Goal: Information Seeking & Learning: Check status

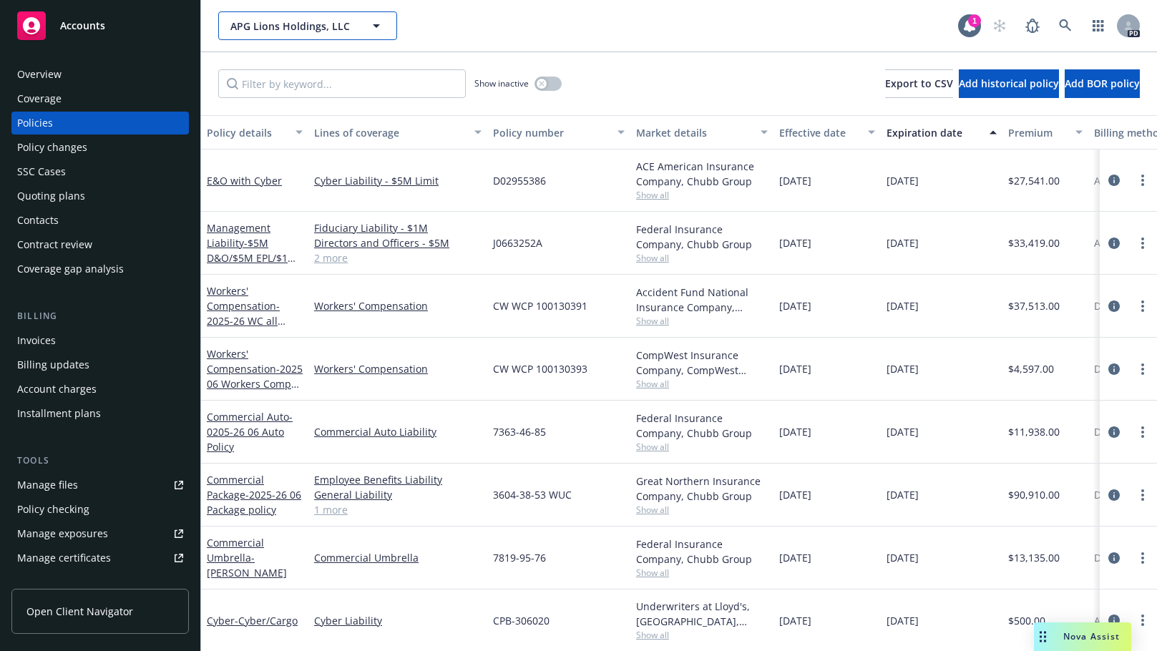
click at [276, 16] on button "APG Lions Holdings, LLC" at bounding box center [307, 25] width 179 height 29
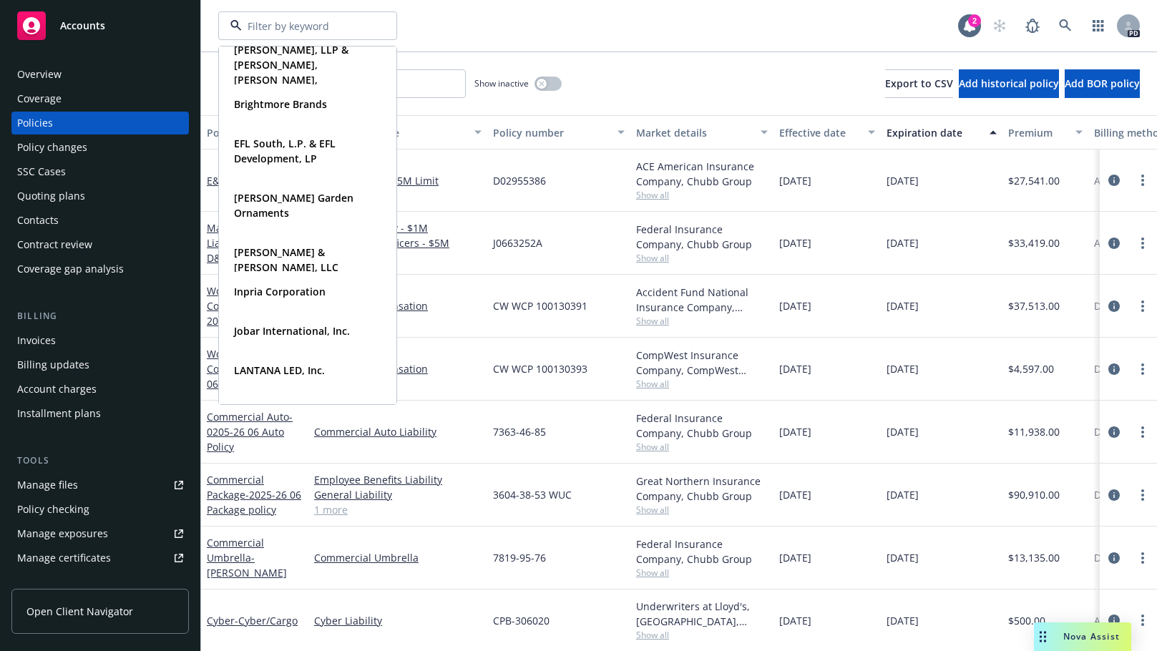
scroll to position [362, 0]
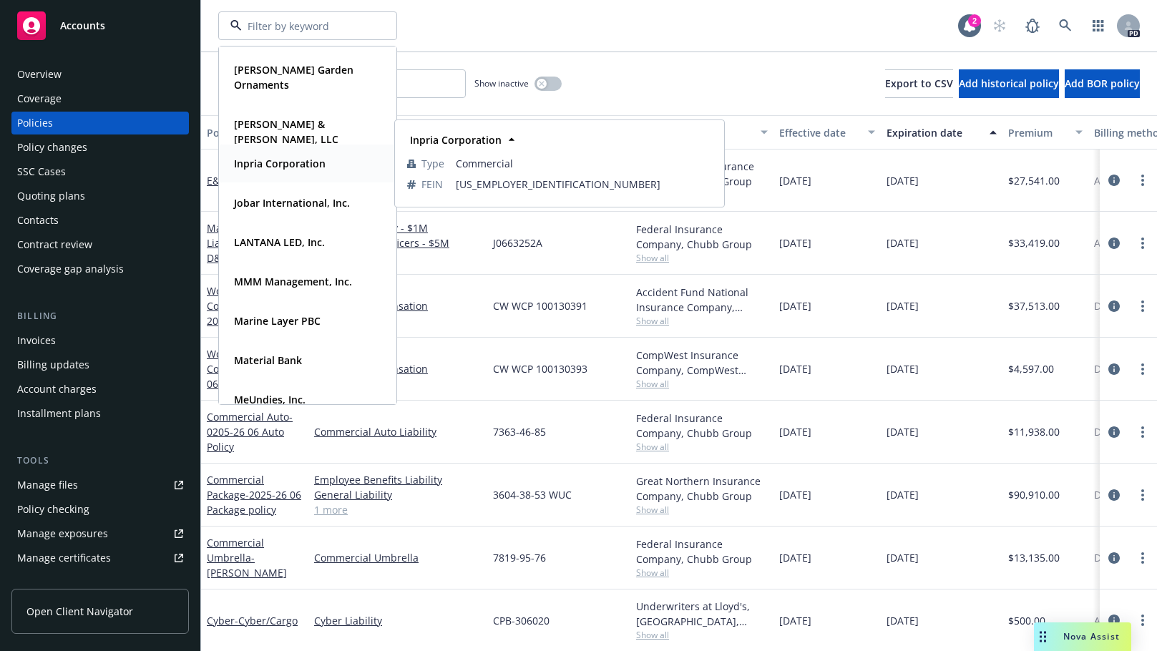
click at [250, 159] on strong "Inpria Corporation" at bounding box center [280, 164] width 92 height 14
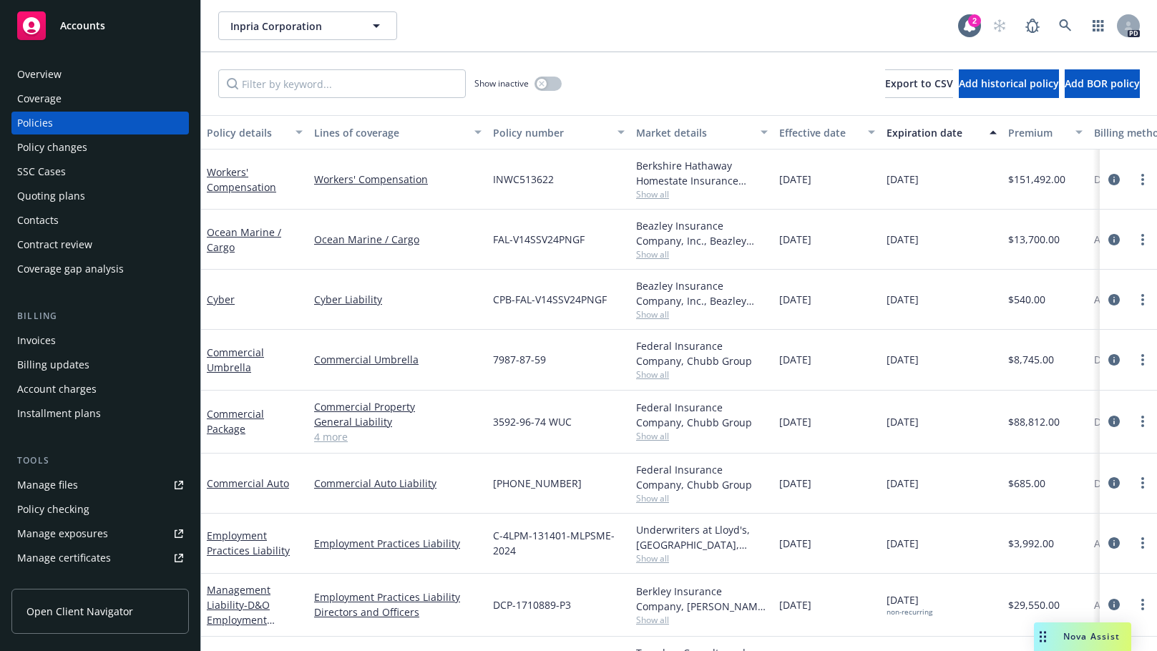
click at [43, 190] on div "Quoting plans" at bounding box center [51, 196] width 68 height 23
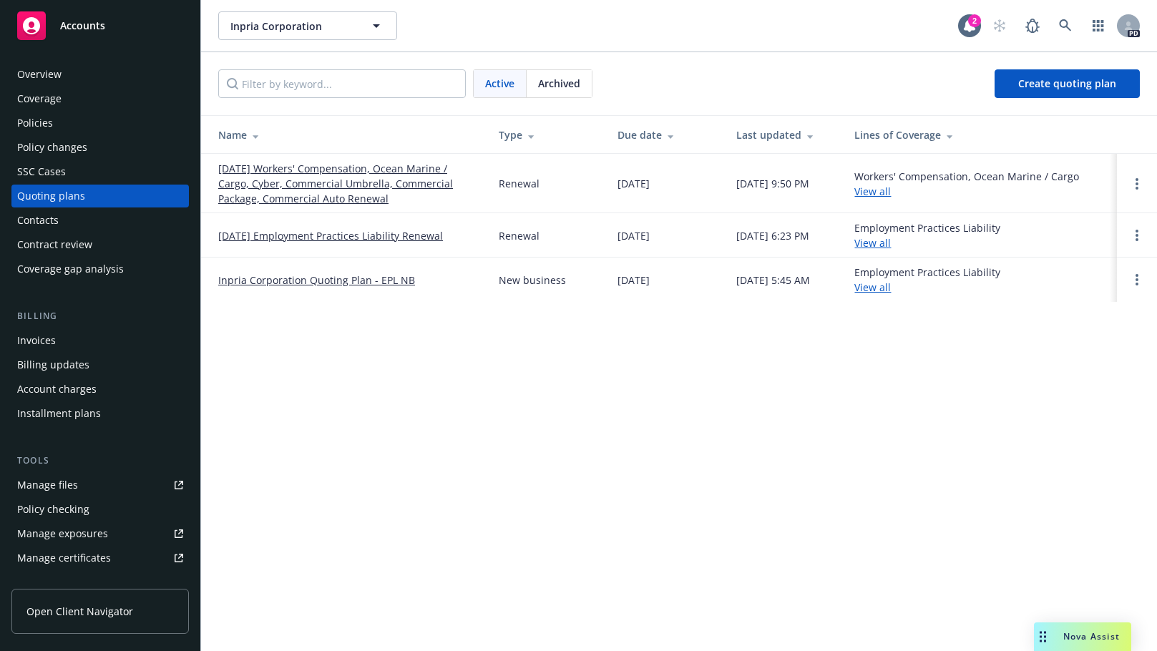
click at [559, 79] on span "Archived" at bounding box center [559, 83] width 42 height 15
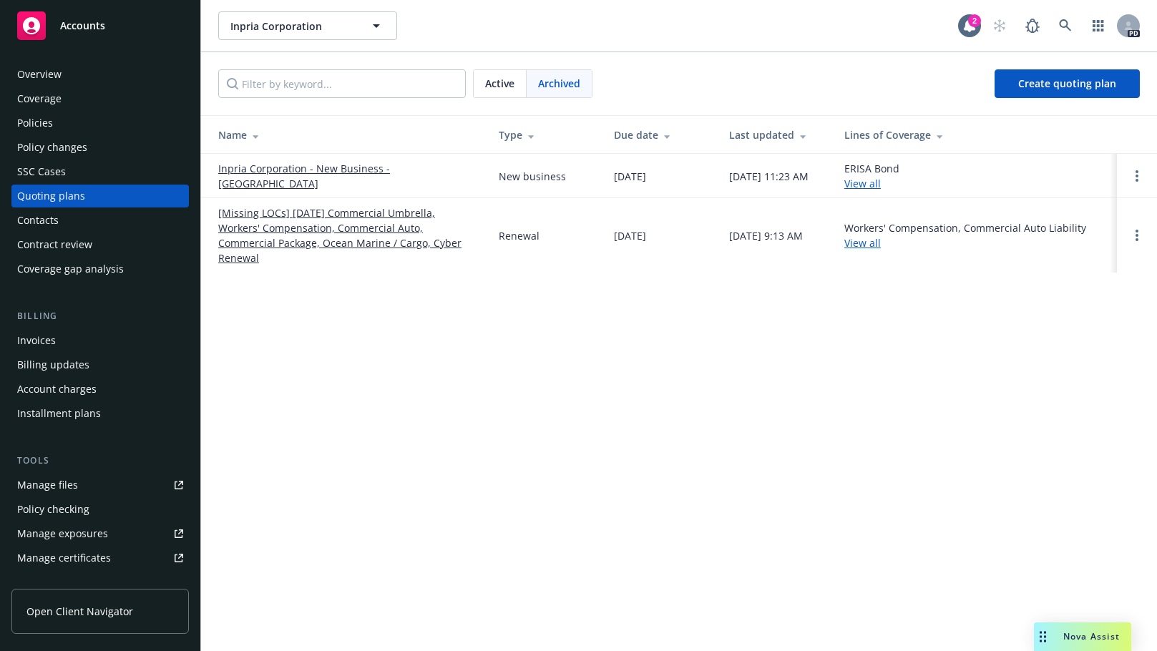
click at [293, 226] on link "[Missing LOCs] 11/19/24 Commercial Umbrella, Workers' Compensation, Commercial …" at bounding box center [347, 235] width 258 height 60
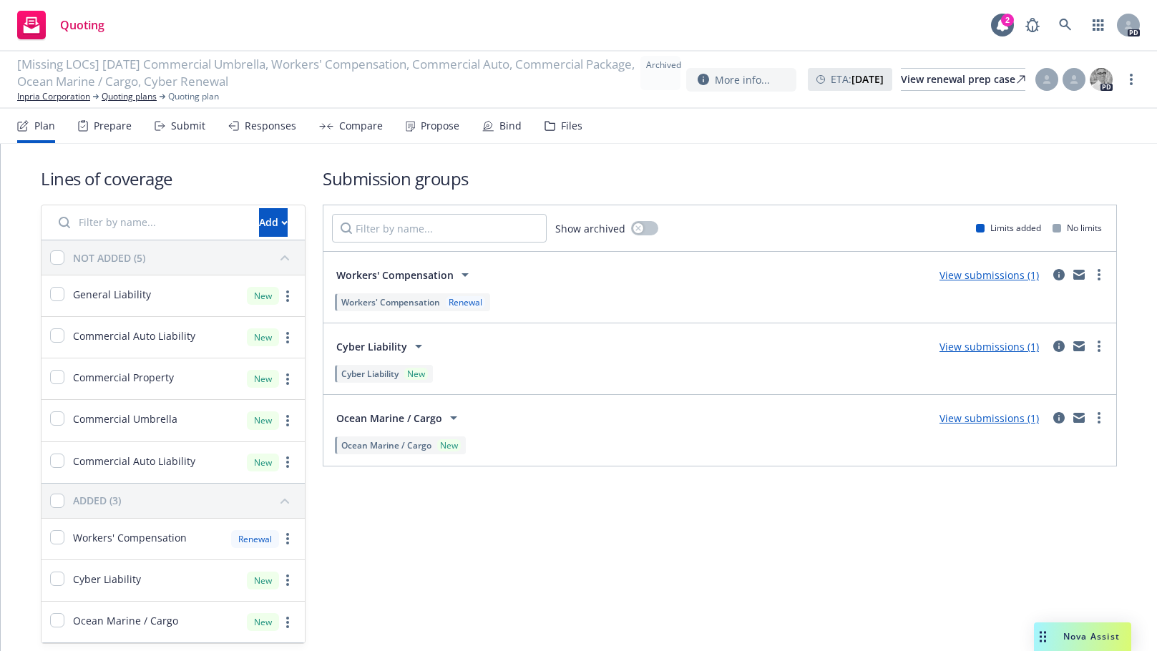
click at [272, 129] on div "Responses" at bounding box center [271, 125] width 52 height 11
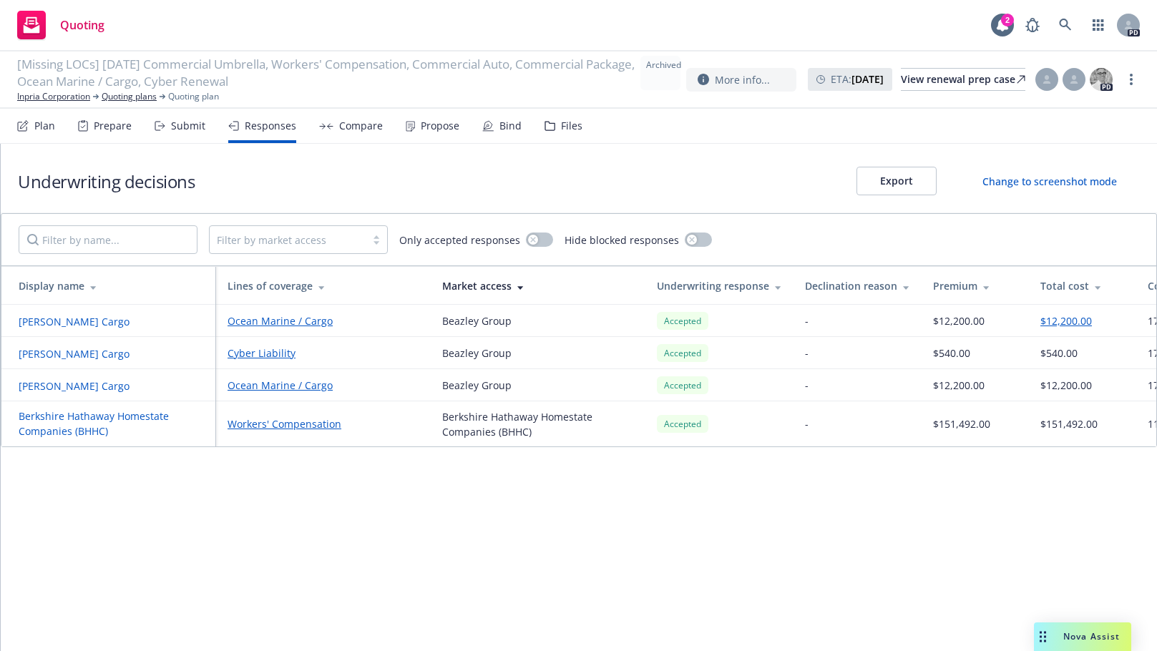
click at [570, 123] on div "Files" at bounding box center [571, 125] width 21 height 11
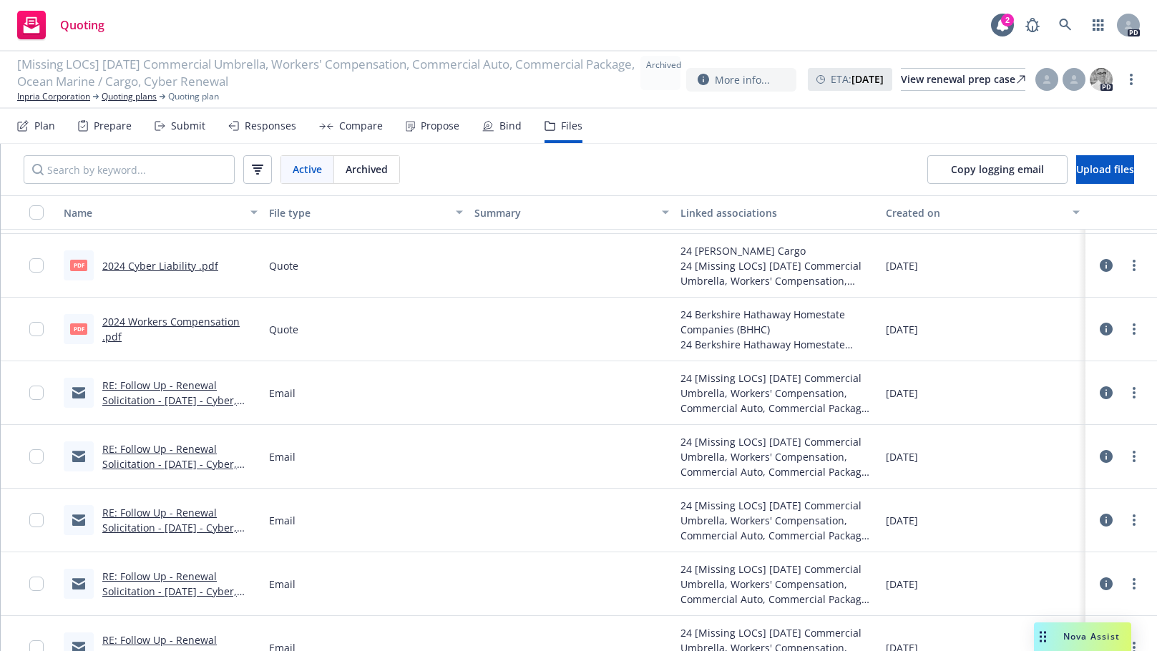
scroll to position [524, 0]
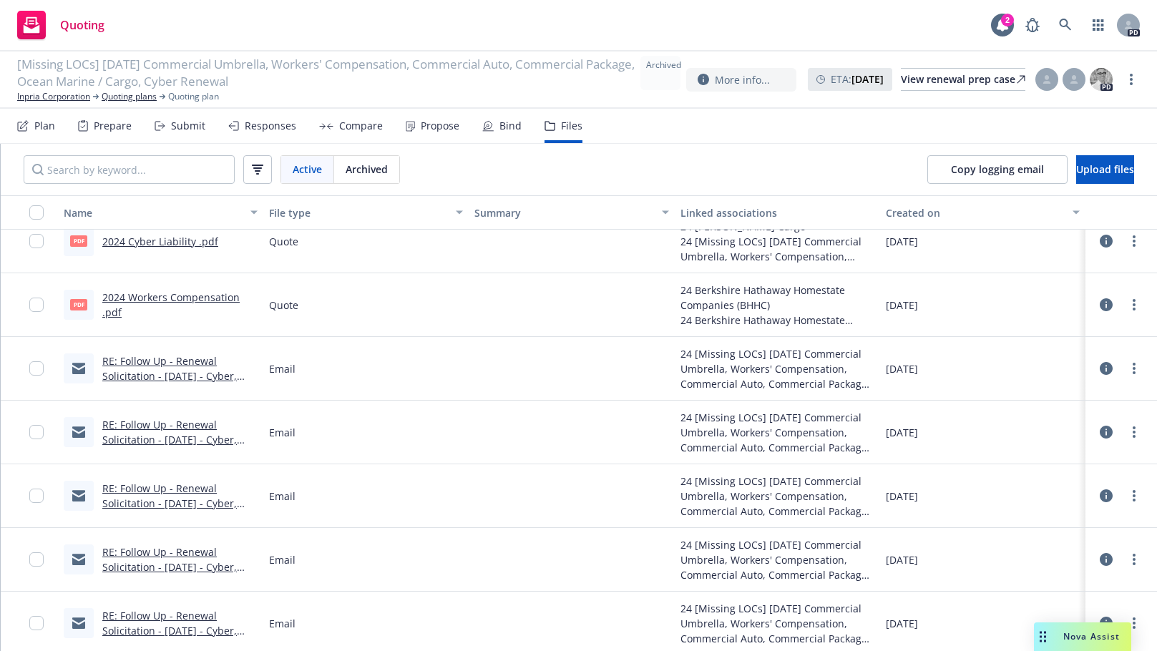
click at [158, 366] on link "RE: Follow Up - Renewal Solicitation - [DATE] - Cyber, Ocean Marine Cargo - Inp…" at bounding box center [170, 391] width 137 height 74
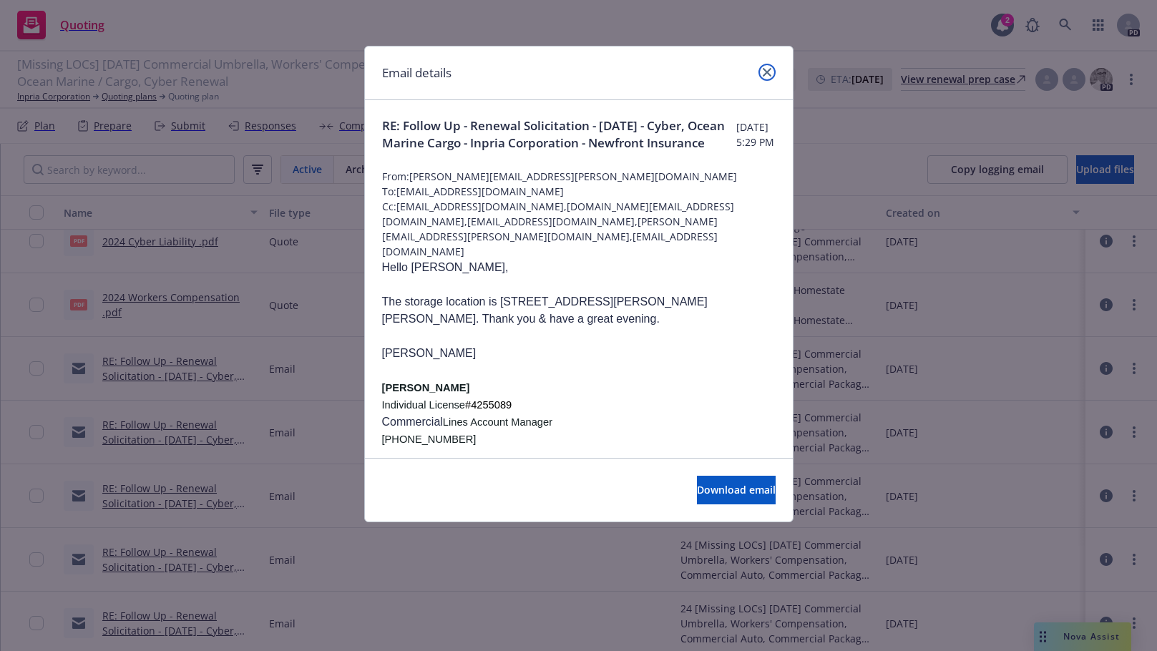
click at [763, 74] on icon "close" at bounding box center [767, 72] width 9 height 9
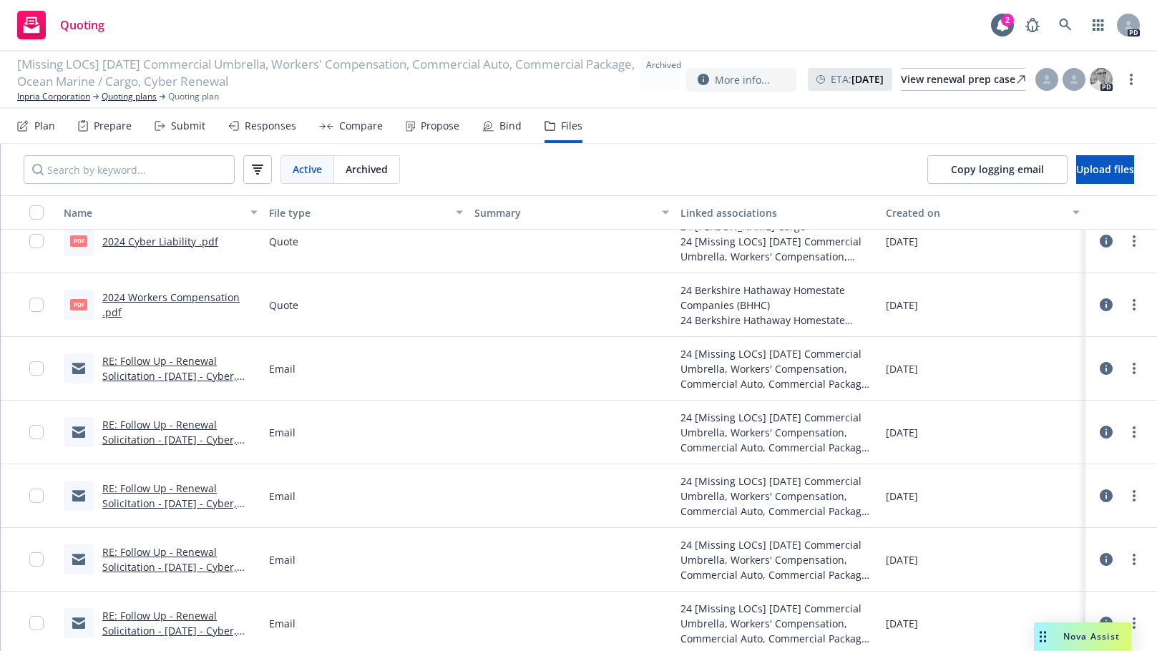
click at [127, 485] on link "RE: Follow Up - Renewal Solicitation - [DATE] - Cyber, Ocean Marine Cargo - Inp…" at bounding box center [170, 518] width 137 height 74
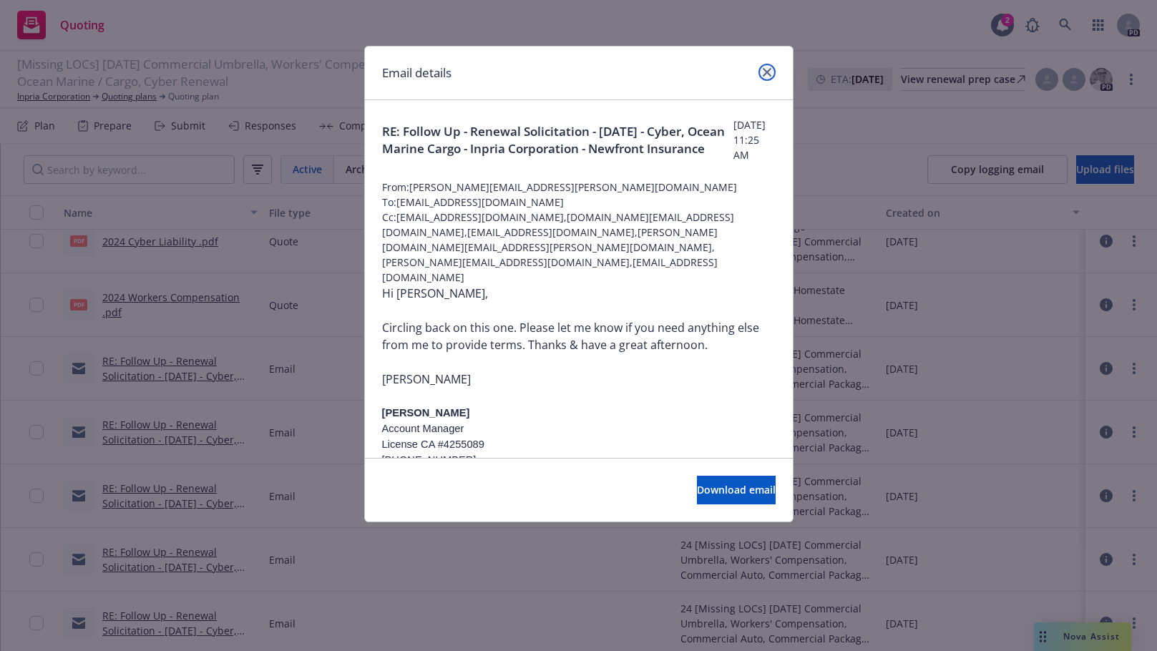
click at [763, 72] on icon "close" at bounding box center [767, 72] width 9 height 9
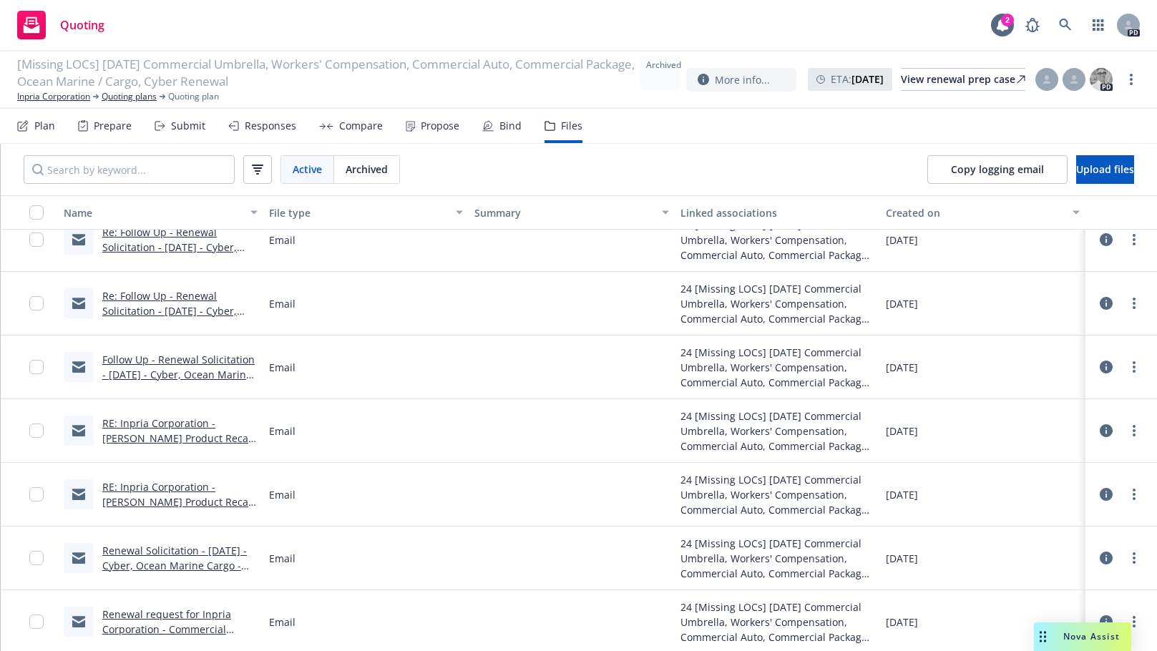
scroll to position [969, 0]
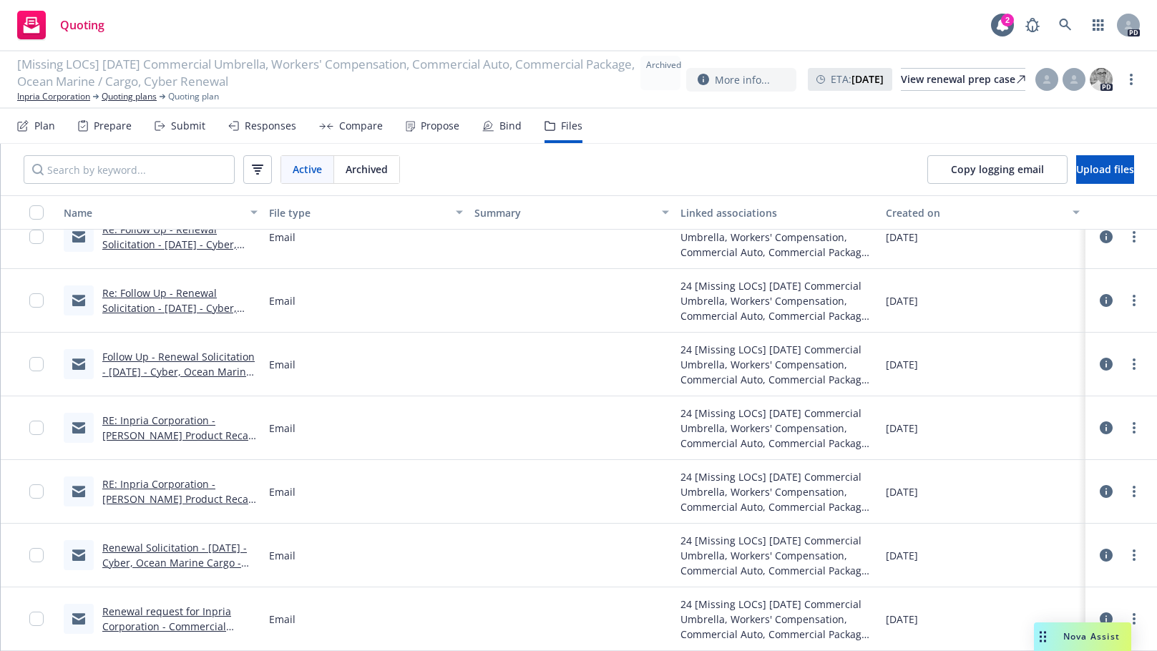
click at [141, 547] on link "Renewal Solicitation - [DATE] - Cyber, Ocean Marine Cargo - Inpria Corporation …" at bounding box center [174, 570] width 145 height 59
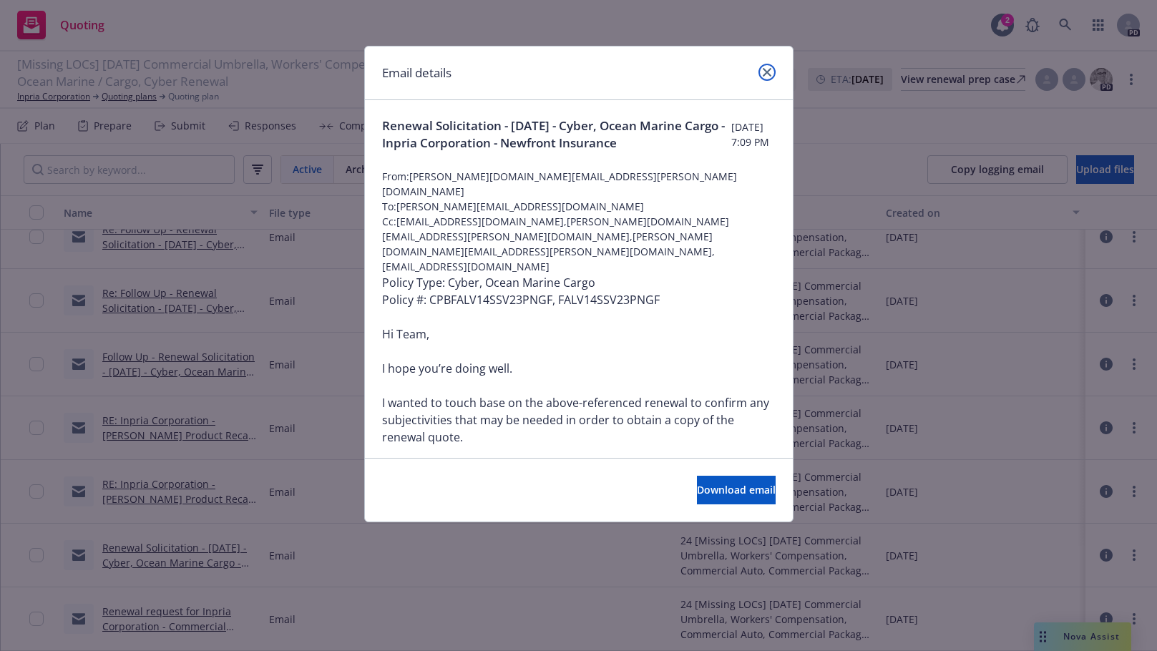
click at [768, 66] on link "close" at bounding box center [766, 72] width 17 height 17
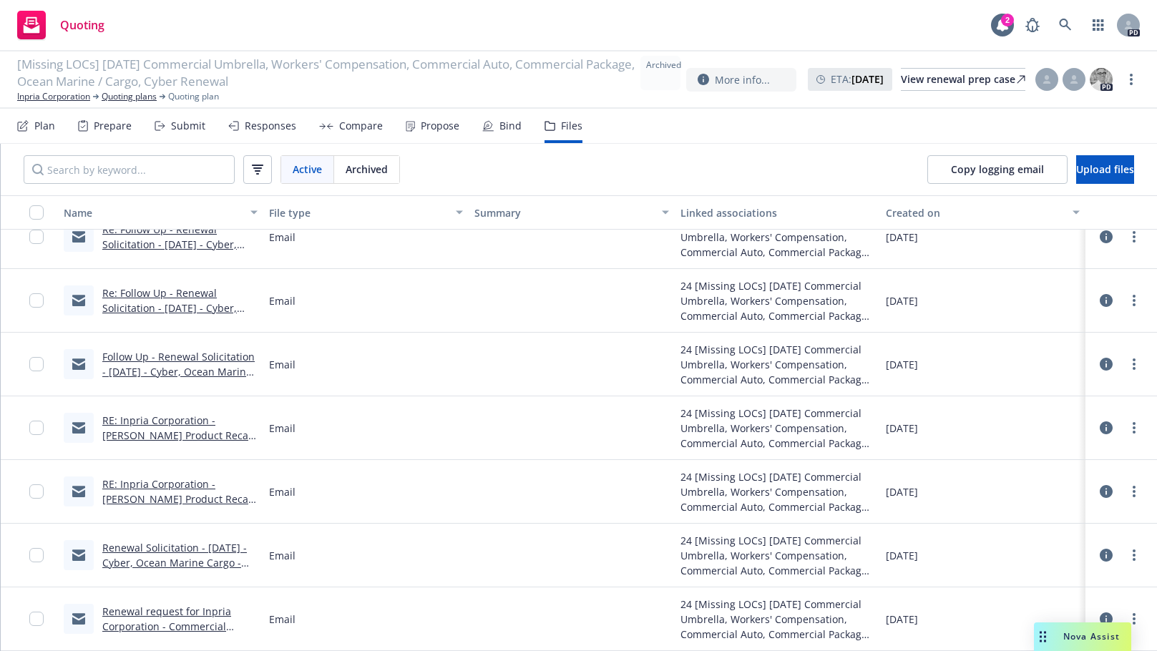
click at [149, 612] on link "Renewal request for Inpria Corporation - Commercial Package #3592-96-74, Auto #…" at bounding box center [174, 642] width 145 height 74
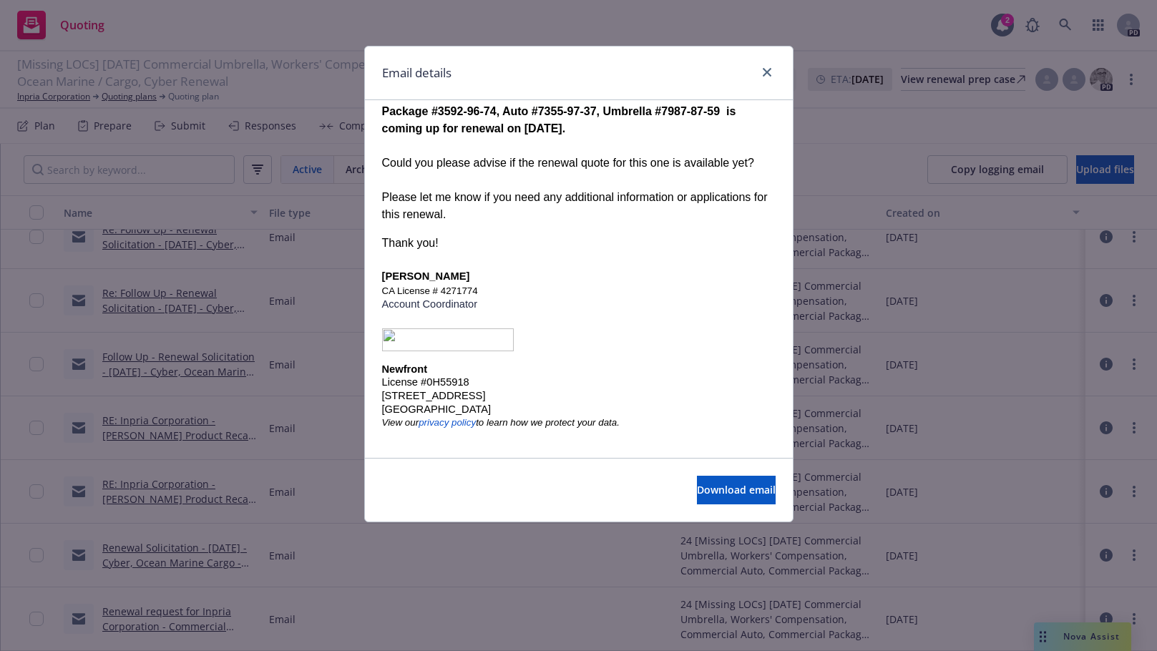
scroll to position [219, 0]
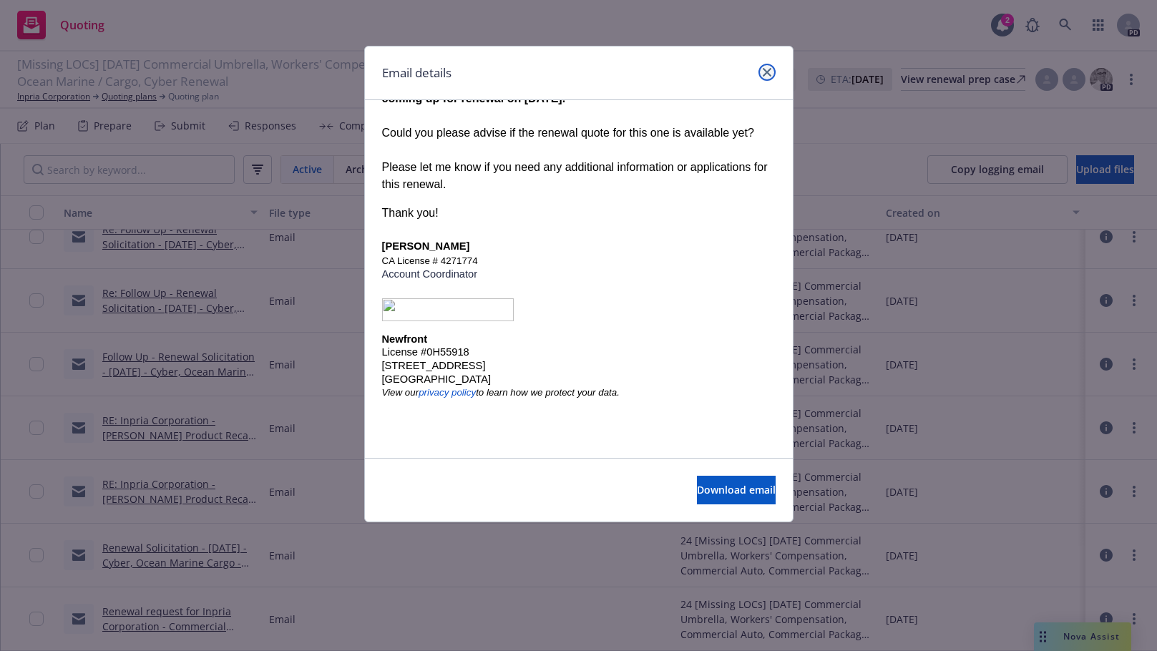
click at [763, 74] on icon "close" at bounding box center [767, 72] width 9 height 9
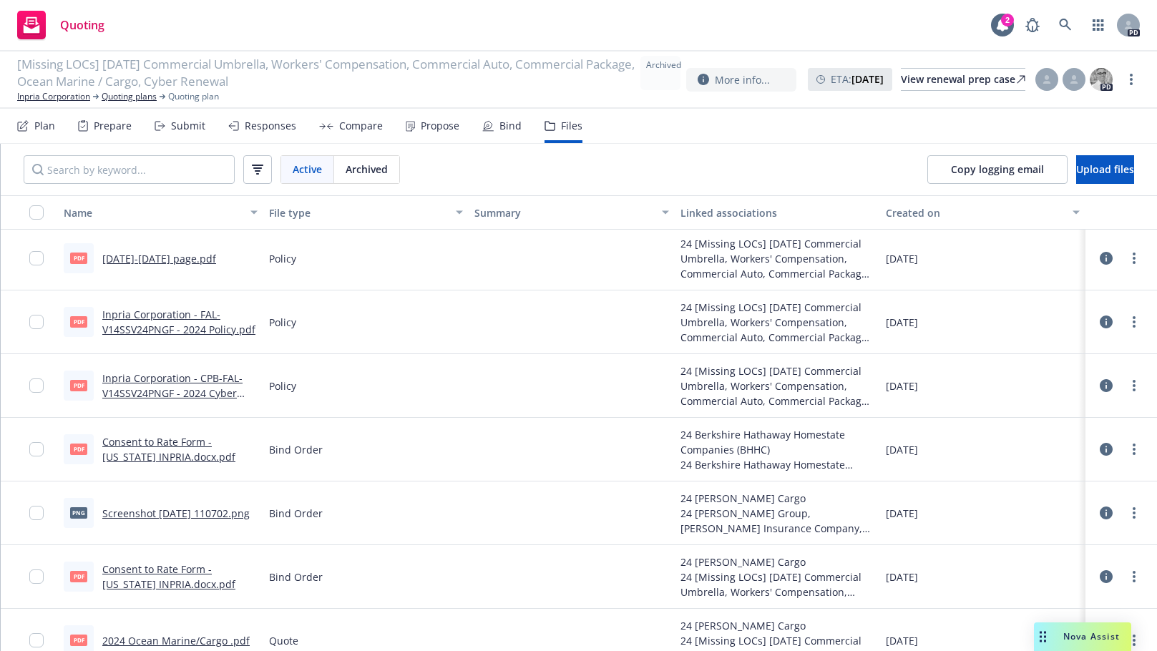
scroll to position [0, 0]
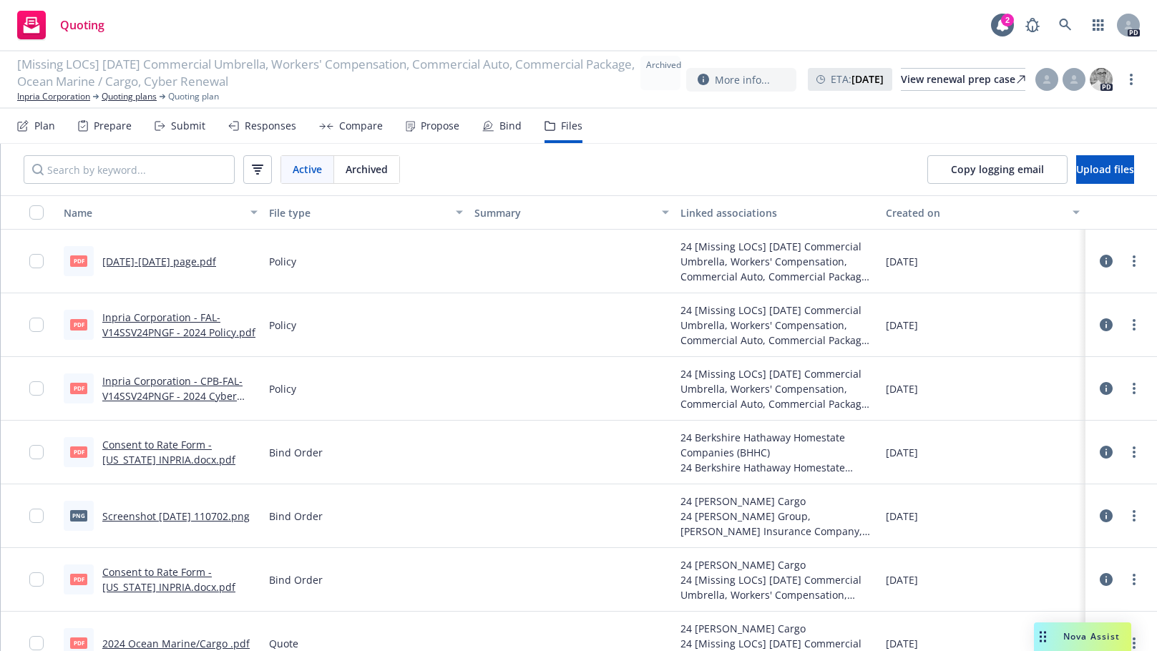
click at [561, 126] on div "Files" at bounding box center [571, 125] width 21 height 11
click at [67, 97] on link "Inpria Corporation" at bounding box center [53, 96] width 73 height 13
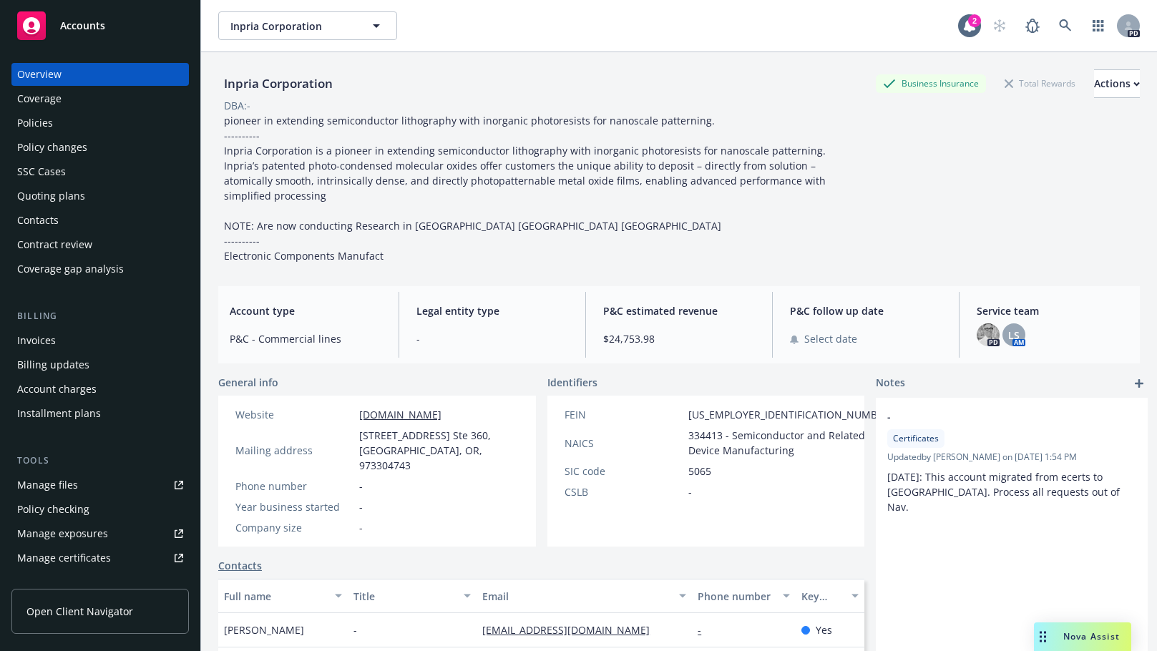
click at [50, 486] on div "Manage files" at bounding box center [47, 485] width 61 height 23
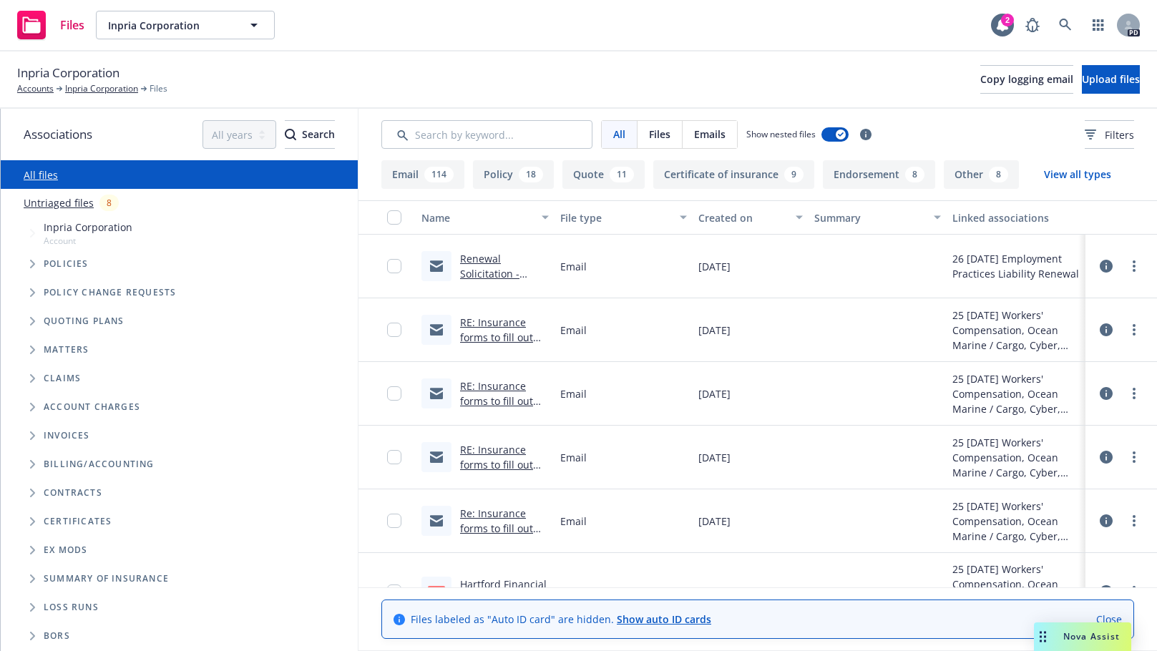
click at [489, 333] on link "RE: Insurance forms to fill out for Inpria Corporation" at bounding box center [496, 344] width 73 height 59
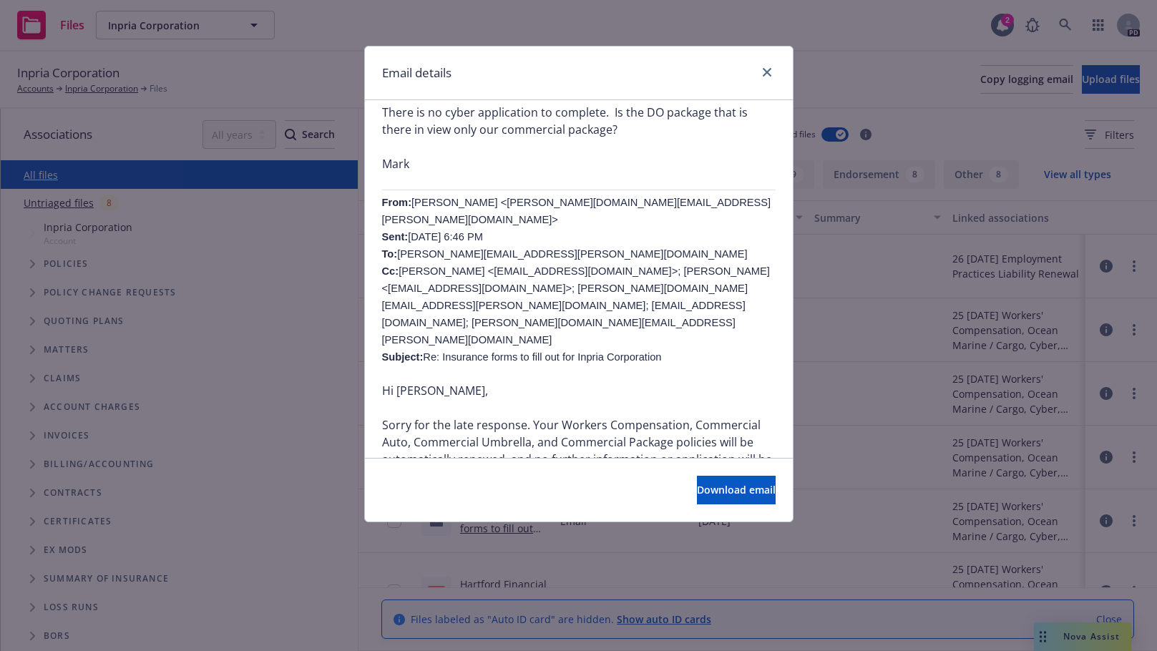
scroll to position [973, 0]
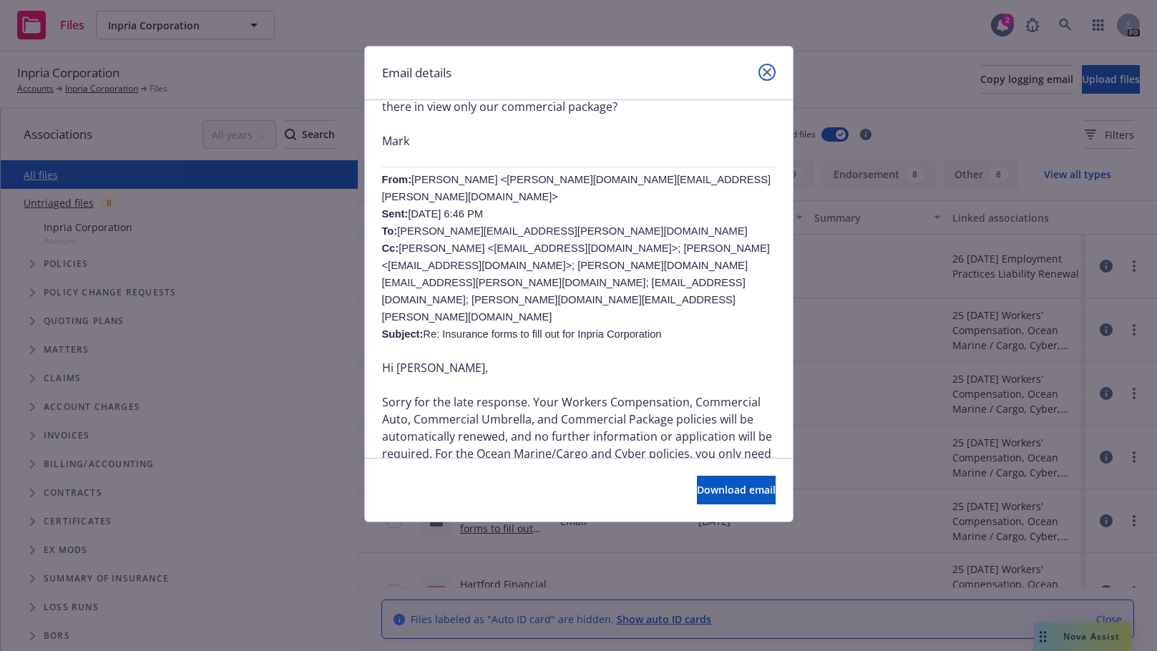
click at [765, 69] on icon "close" at bounding box center [767, 72] width 9 height 9
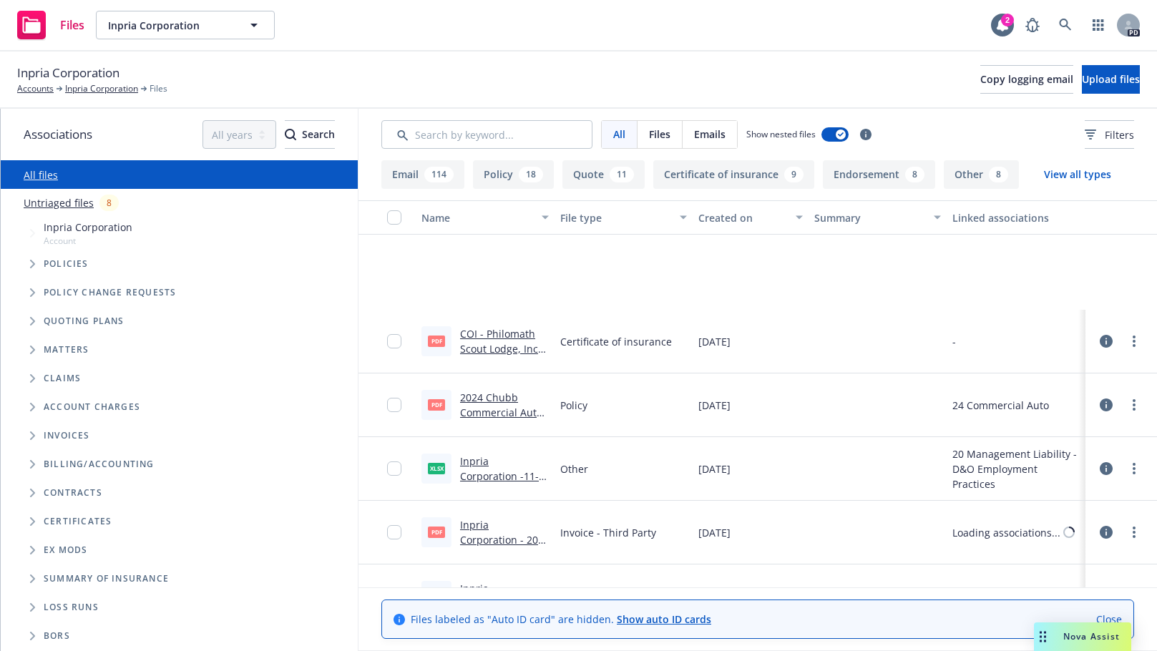
scroll to position [10732, 0]
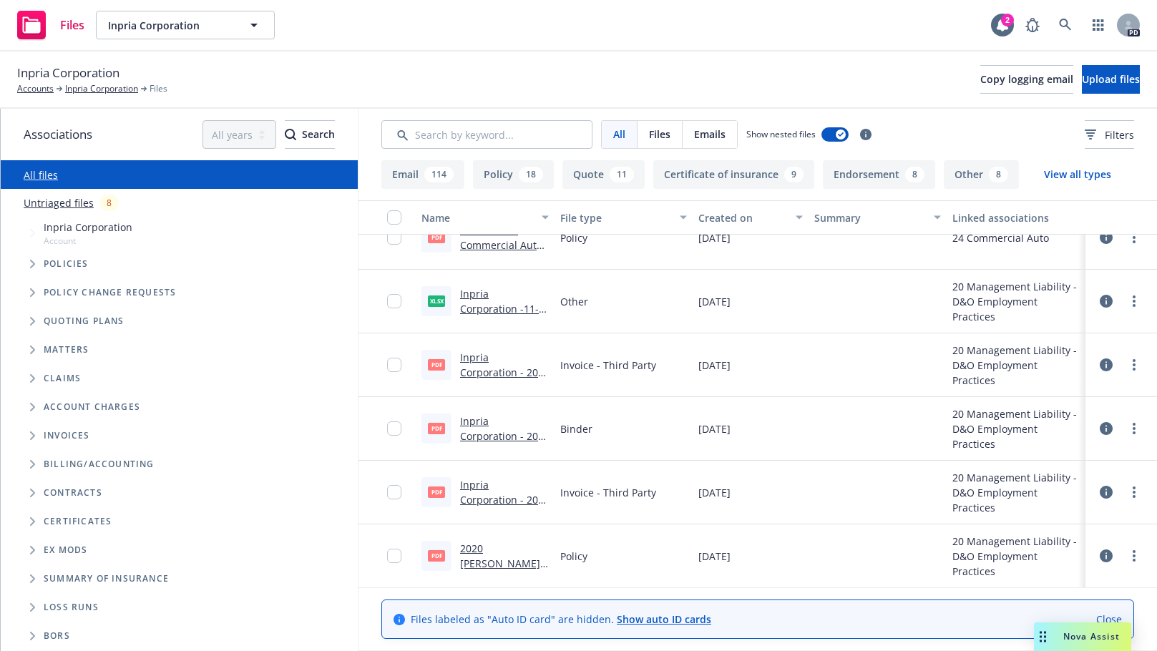
click at [481, 301] on div "Inpria Corporation -11-19-2020- Management Liability - Migration Document Check…" at bounding box center [504, 301] width 89 height 30
click at [471, 294] on link "Inpria Corporation -11-19-2020- Management Liability - Migration Document Check…" at bounding box center [499, 346] width 79 height 119
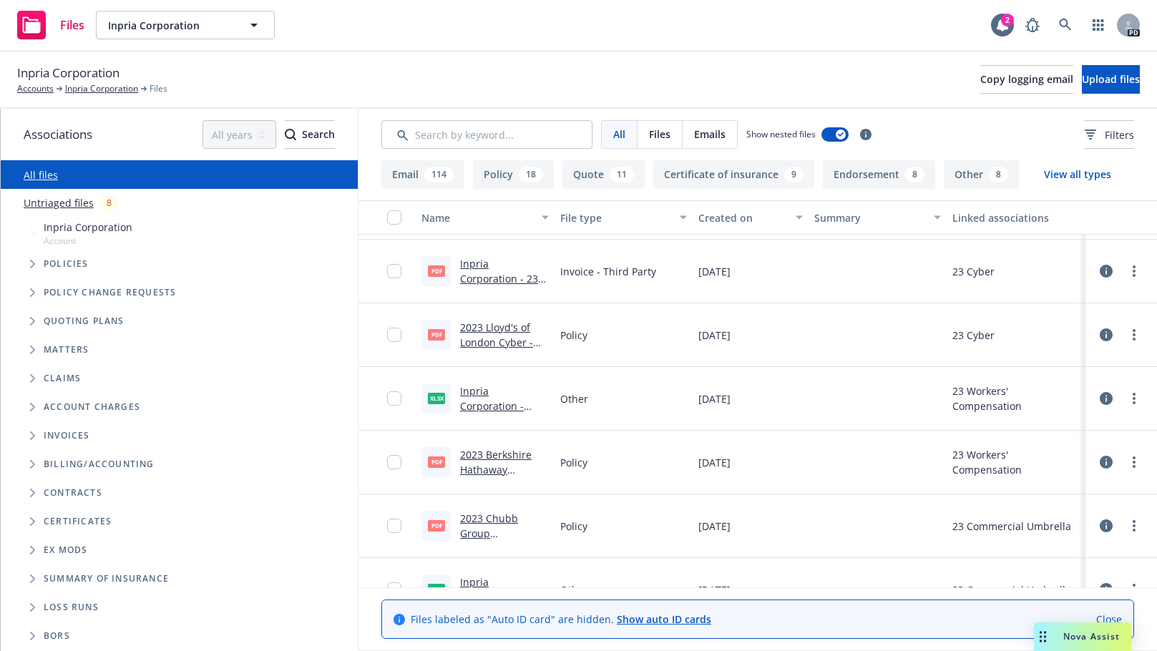
scroll to position [11333, 0]
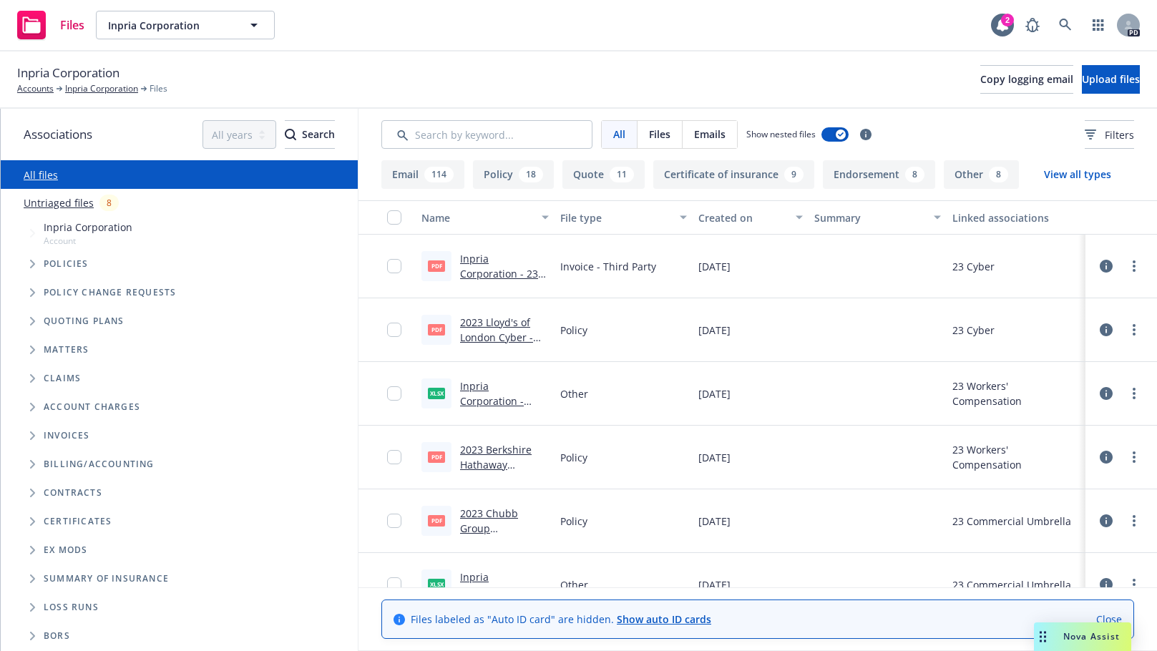
click at [469, 401] on link "Inpria Corporation - [DATE] - Workers' Compensation - Migration Document Checkl…" at bounding box center [501, 431] width 83 height 104
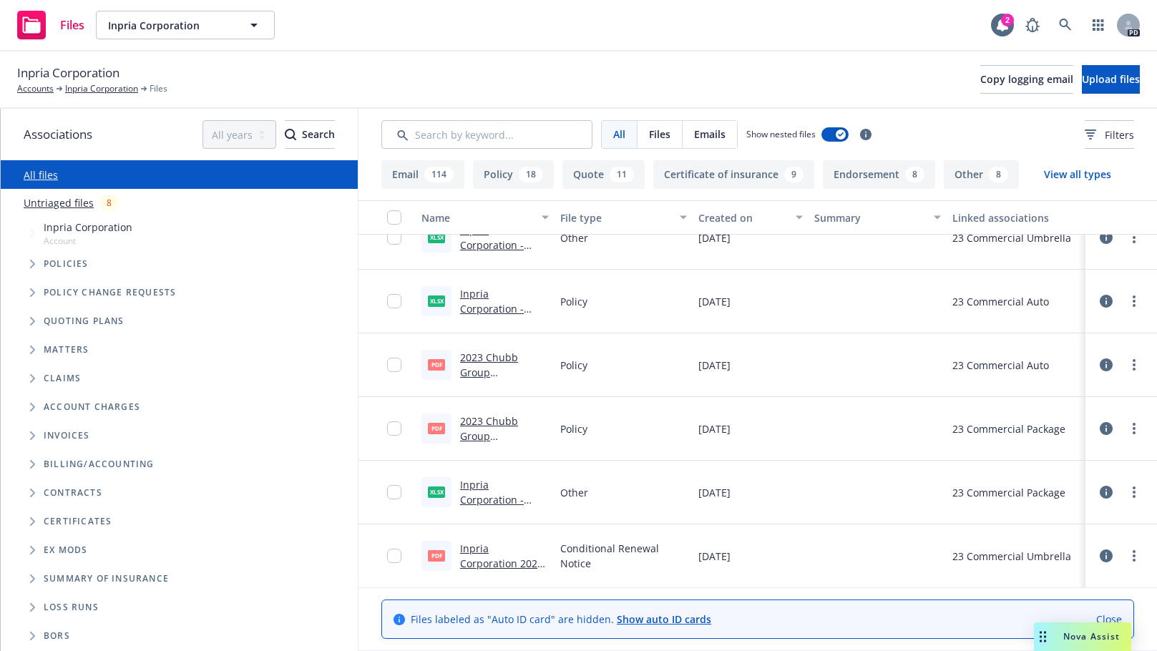
scroll to position [11677, 0]
click at [476, 496] on link "Inpria Corporation - [DATE] - Commercial Package - Migration Document Checklist…" at bounding box center [492, 536] width 64 height 119
